Goal: Task Accomplishment & Management: Manage account settings

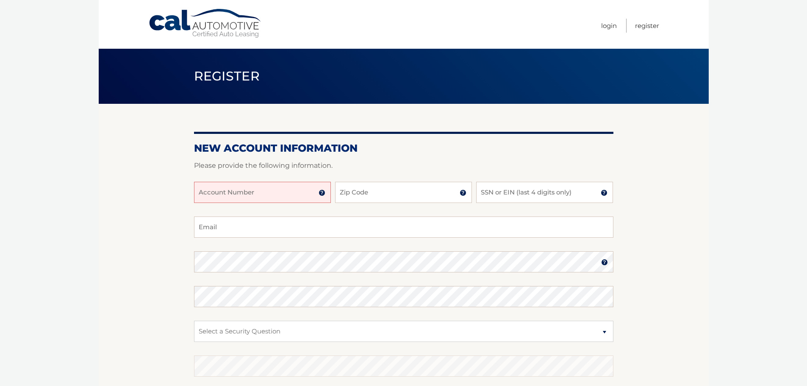
click at [283, 191] on input "Account Number" at bounding box center [262, 192] width 137 height 21
type input "44455997111"
type input "07676"
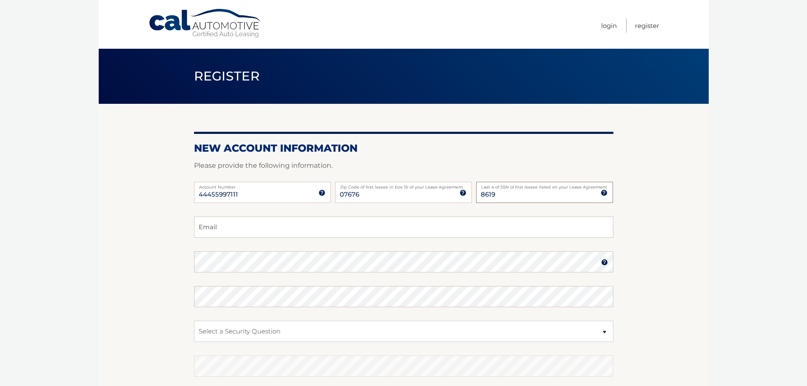
type input "8619"
type input "lowe1981@hotmail.com"
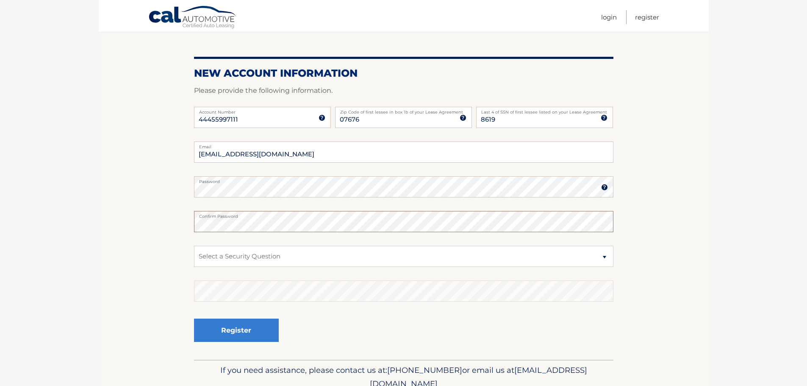
scroll to position [85, 0]
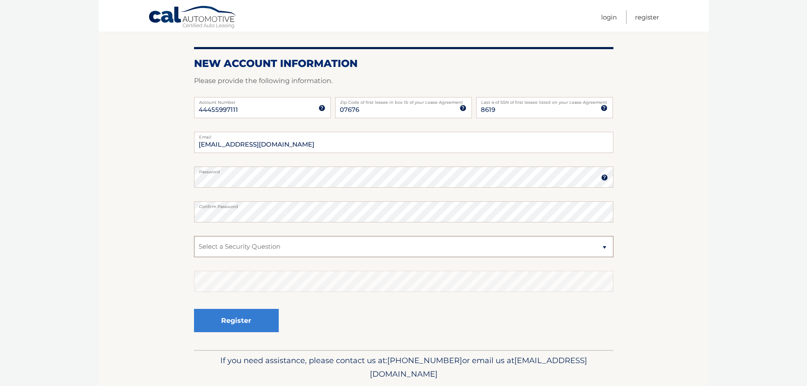
click at [305, 252] on select "Select a Security Question What was the name of your elementary school? What is…" at bounding box center [403, 246] width 419 height 21
select select "2"
click at [194, 236] on select "Select a Security Question What was the name of your elementary school? What is…" at bounding box center [403, 246] width 419 height 21
click at [266, 323] on button "Register" at bounding box center [236, 320] width 85 height 23
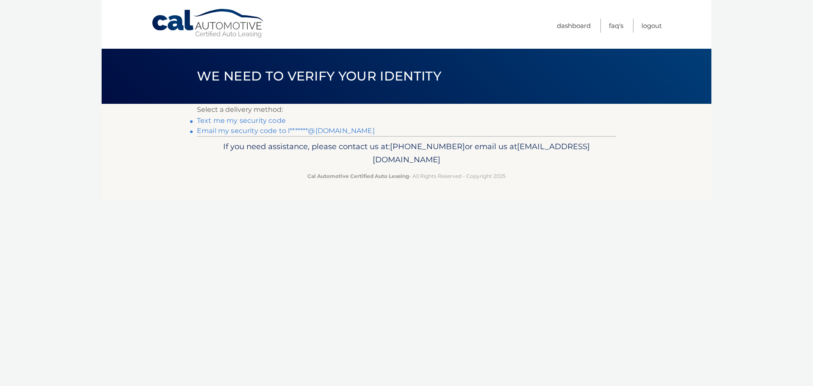
click at [255, 123] on link "Text me my security code" at bounding box center [241, 121] width 89 height 8
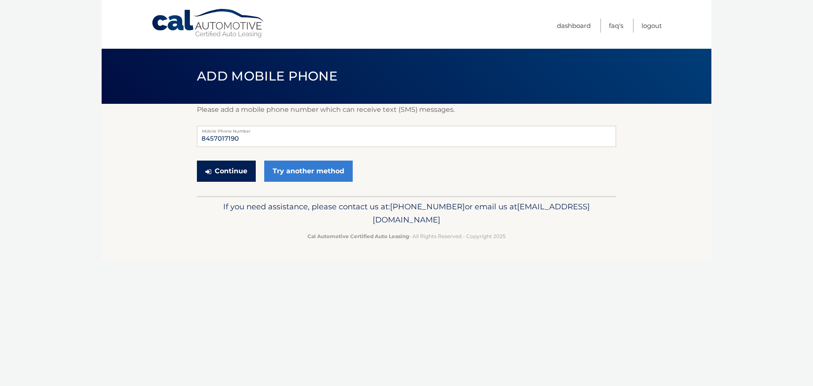
click at [242, 176] on button "Continue" at bounding box center [226, 171] width 59 height 21
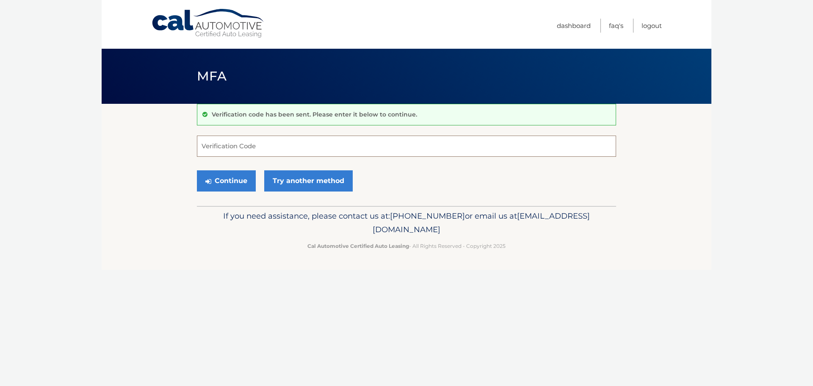
click at [309, 150] on input "Verification Code" at bounding box center [406, 146] width 419 height 21
type input "730177"
click at [220, 172] on button "Continue" at bounding box center [226, 180] width 59 height 21
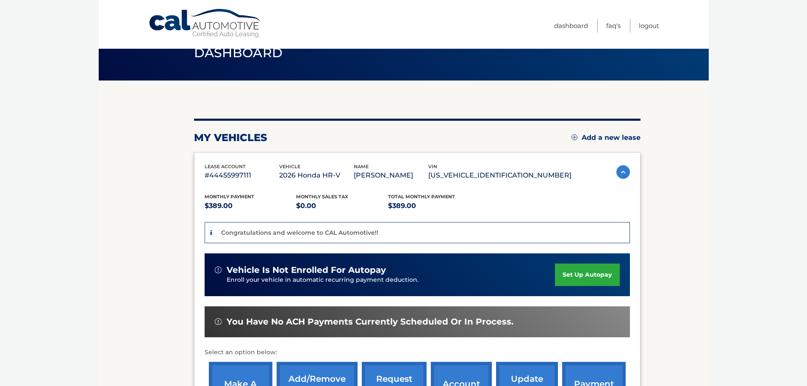
scroll to position [42, 0]
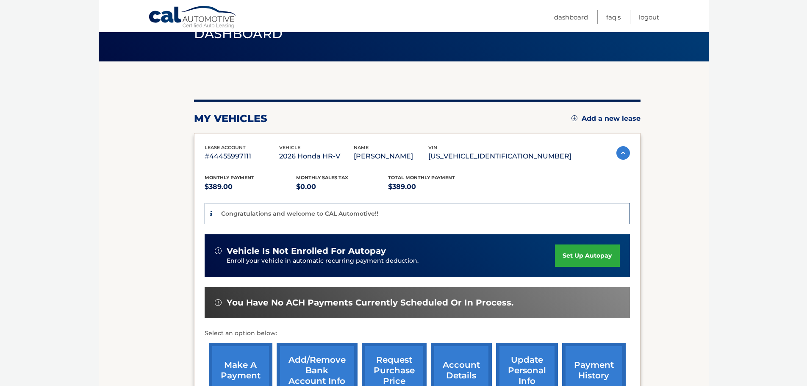
click at [577, 257] on link "set up autopay" at bounding box center [587, 255] width 64 height 22
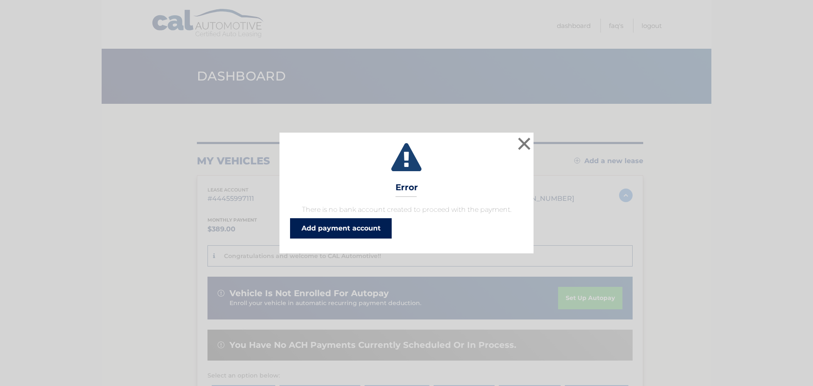
click at [378, 229] on link "Add payment account" at bounding box center [341, 228] width 102 height 20
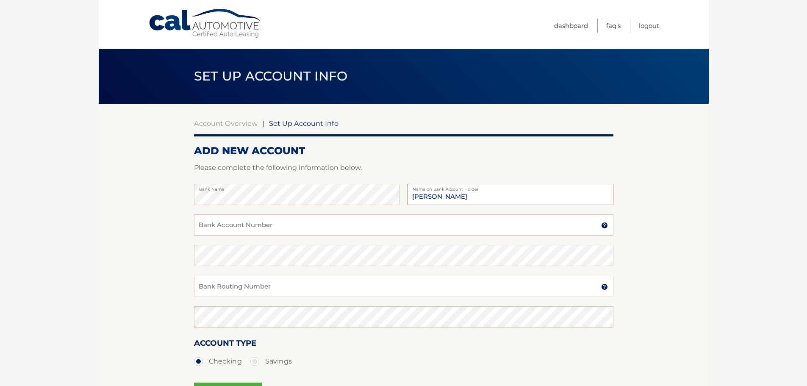
type input "[PERSON_NAME]"
click at [274, 224] on input "Bank Account Number" at bounding box center [403, 224] width 419 height 21
type input "009442372216"
click at [272, 289] on input "Bank Routing Number" at bounding box center [403, 286] width 419 height 21
type input "021000322"
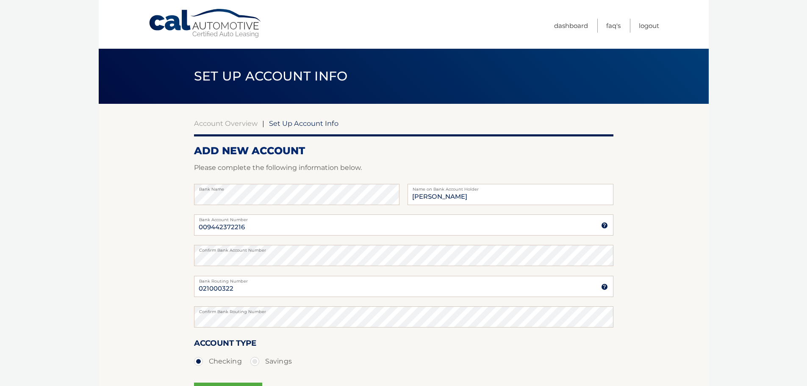
click at [100, 322] on section "Account Overview | Set Up Account Info ADD NEW ACCOUNT Please complete the foll…" at bounding box center [404, 265] width 610 height 323
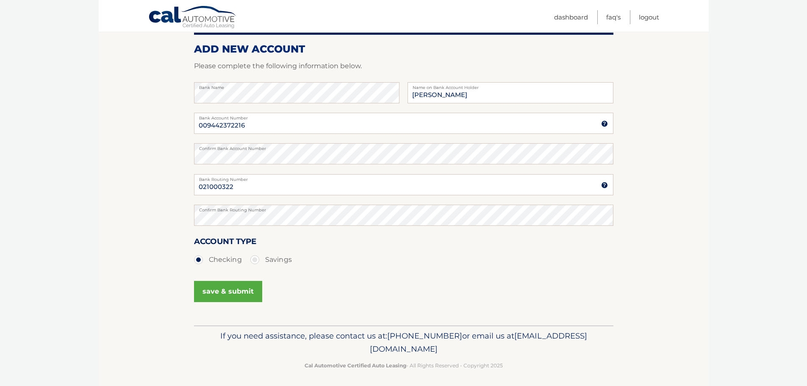
scroll to position [105, 0]
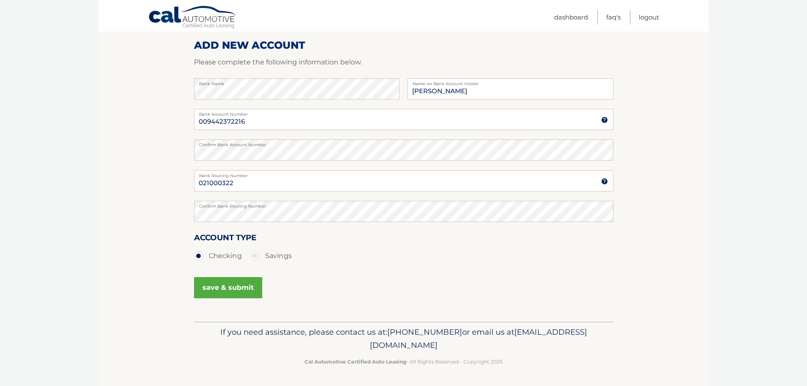
click at [209, 291] on button "save & submit" at bounding box center [228, 287] width 68 height 21
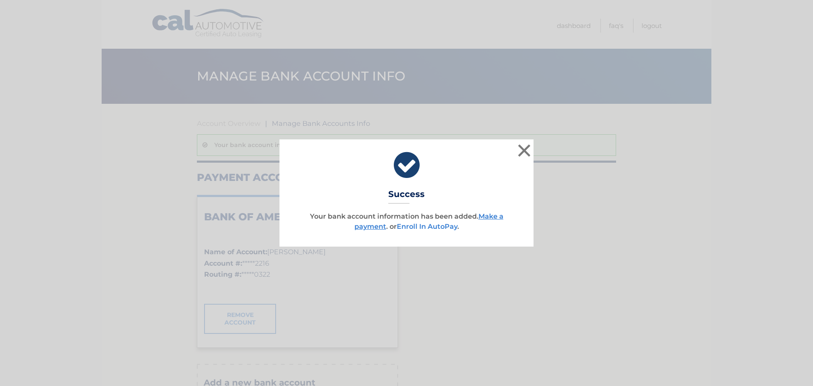
click at [452, 228] on link "Enroll In AutoPay" at bounding box center [427, 226] width 61 height 8
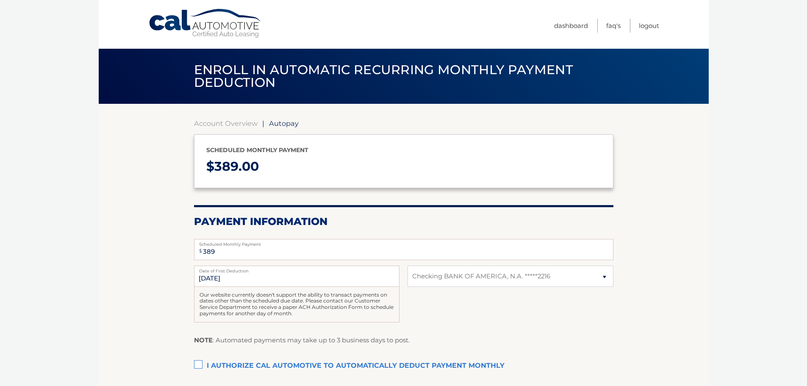
select select "MWE4NGMwNTEtY2IwYy00NTJkLWEzOGQtMTBlMWRiMmQyZDg5"
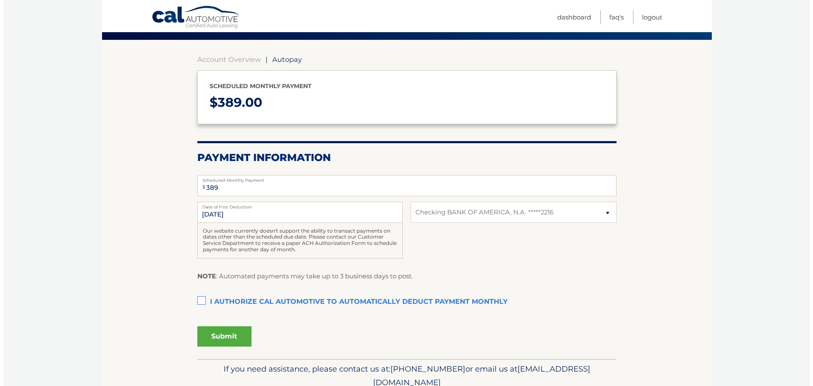
scroll to position [101, 0]
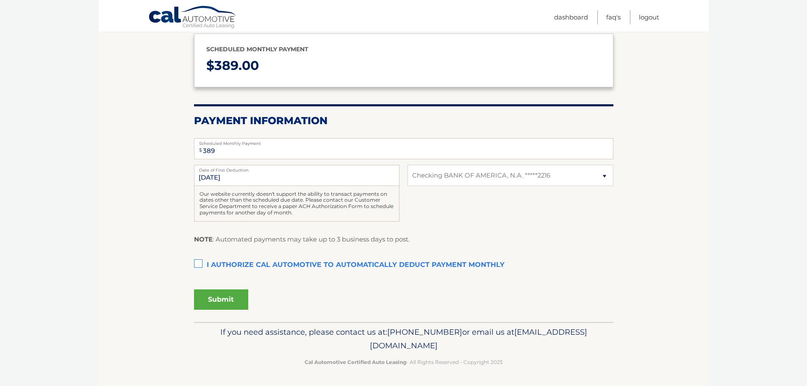
click at [200, 264] on label "I authorize cal automotive to automatically deduct payment monthly This checkbo…" at bounding box center [403, 265] width 419 height 17
click at [0, 0] on input "I authorize cal automotive to automatically deduct payment monthly This checkbo…" at bounding box center [0, 0] width 0 height 0
click at [219, 298] on button "Submit" at bounding box center [221, 299] width 54 height 20
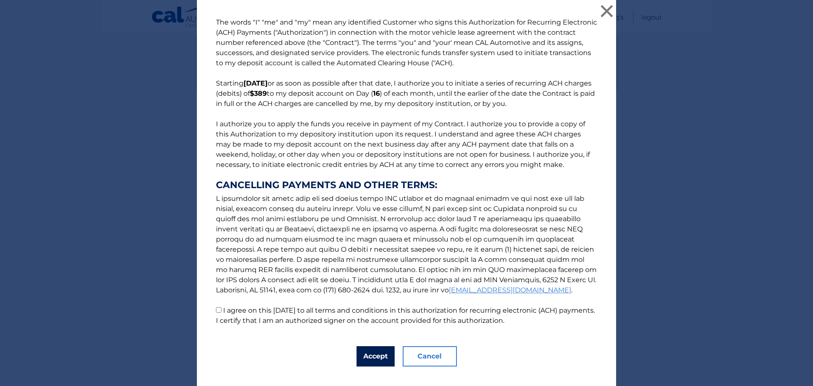
click at [368, 359] on button "Accept" at bounding box center [376, 356] width 38 height 20
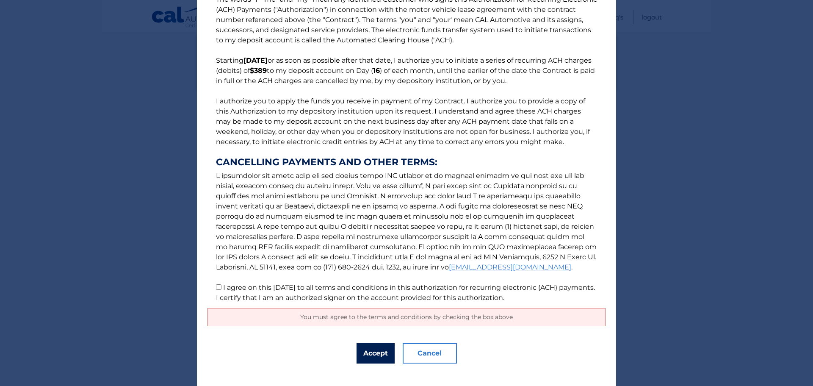
scroll to position [34, 0]
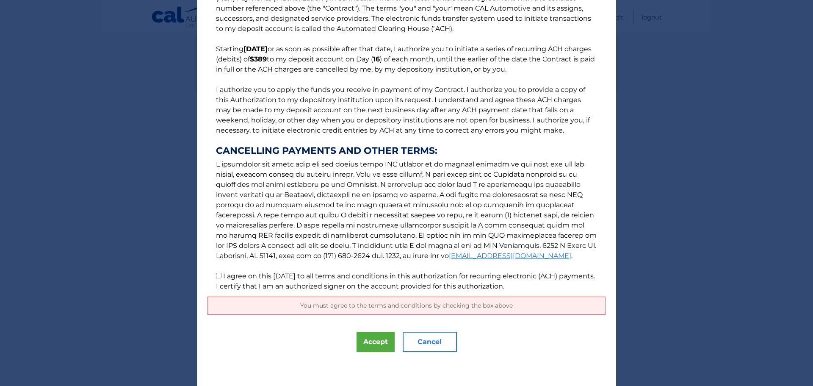
click at [210, 274] on p "The words "I" "me" and "my" mean any identified Customer who signs this Authori…" at bounding box center [407, 137] width 398 height 308
click at [217, 275] on input "I agree on this 09/02/2025 to all terms and conditions in this authorization fo…" at bounding box center [219, 276] width 6 height 6
checkbox input "true"
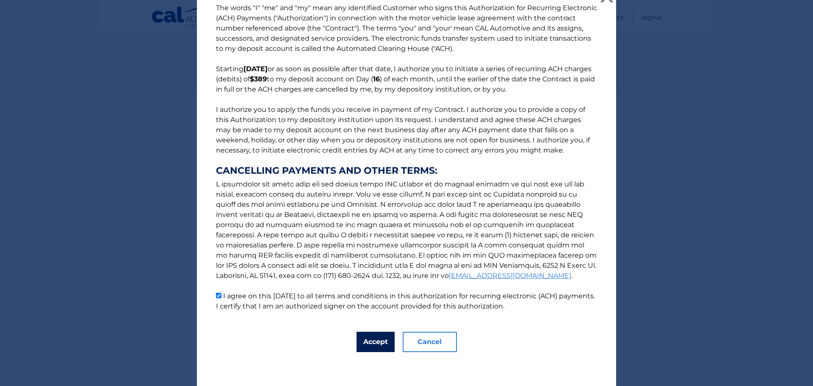
click at [363, 341] on button "Accept" at bounding box center [376, 342] width 38 height 20
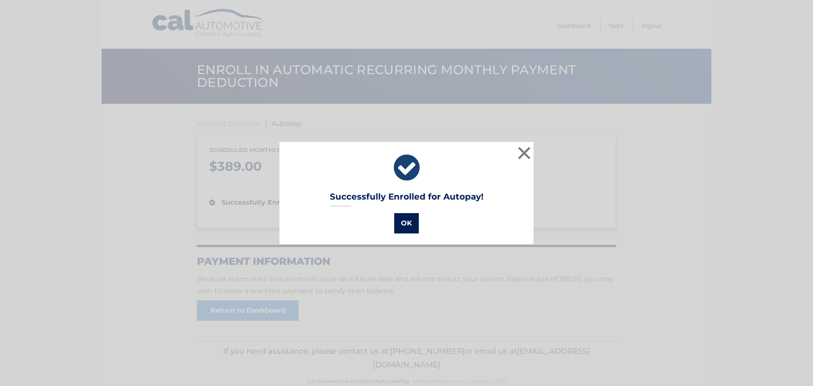
click at [411, 229] on button "OK" at bounding box center [406, 223] width 25 height 20
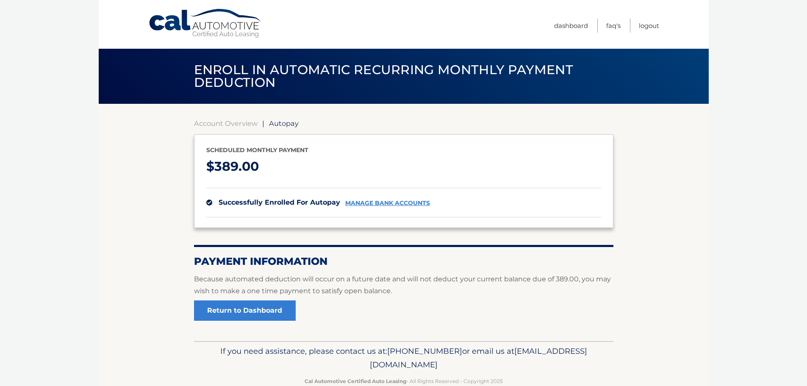
click at [403, 203] on link "manage bank accounts" at bounding box center [387, 203] width 85 height 7
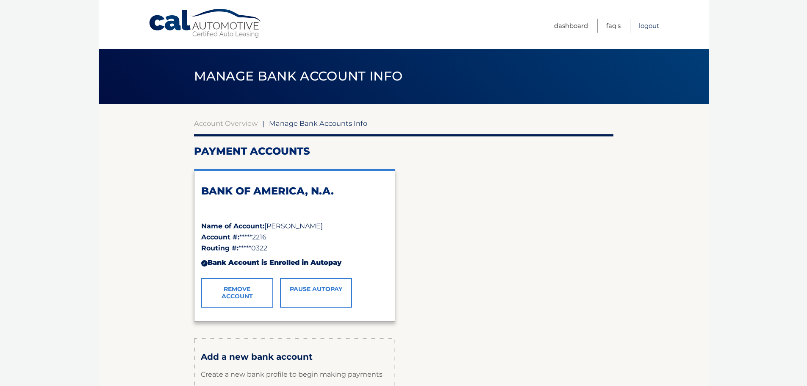
click at [654, 22] on link "Logout" at bounding box center [649, 26] width 20 height 14
